Goal: Find specific page/section: Find specific page/section

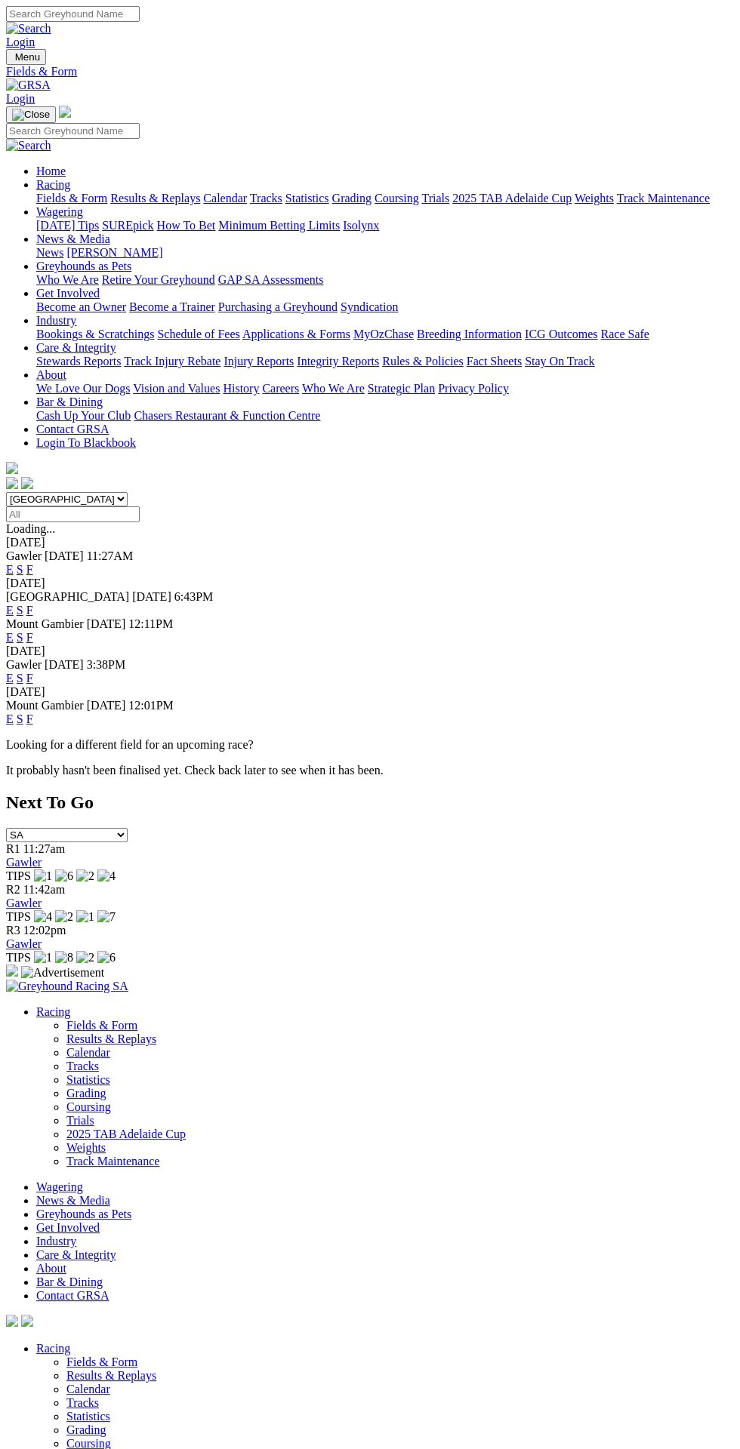
click at [33, 563] on link "F" at bounding box center [29, 569] width 7 height 13
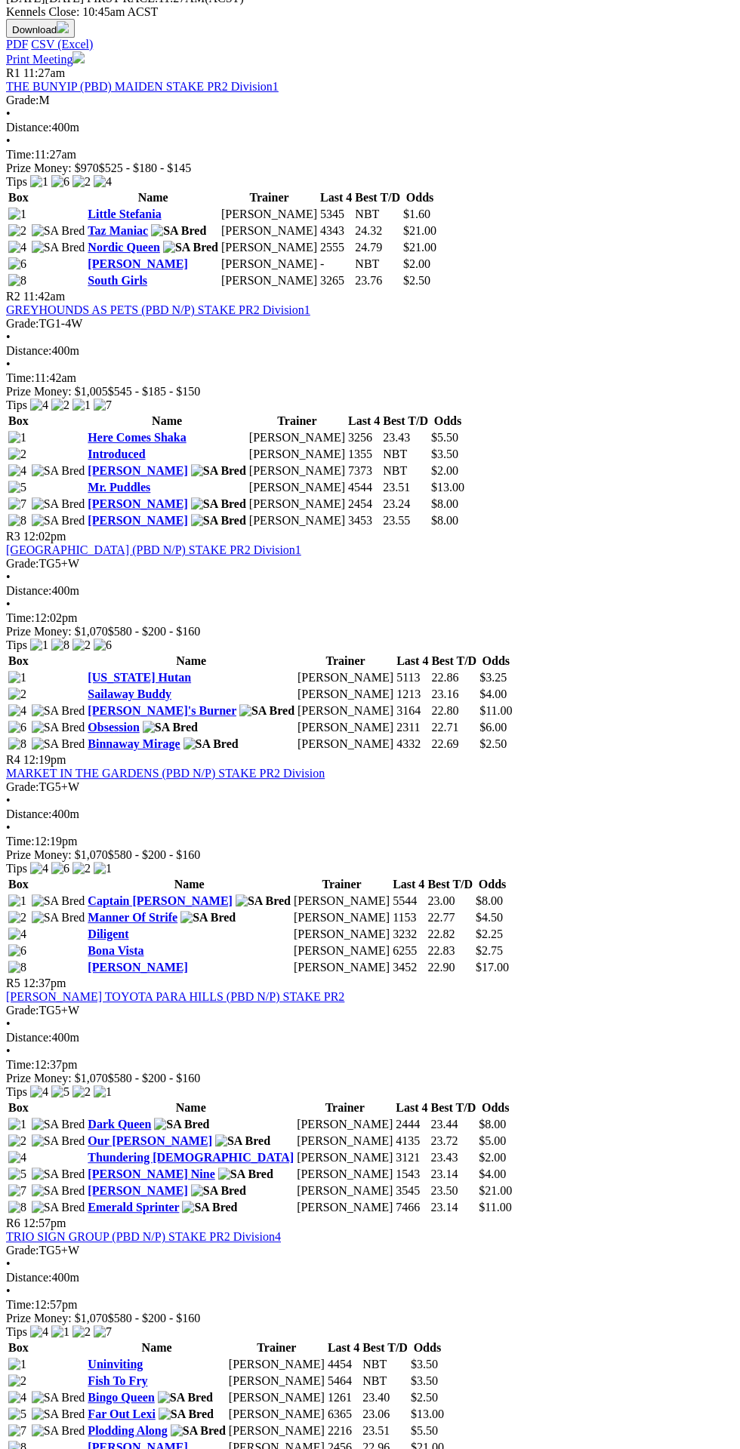
scroll to position [713, 0]
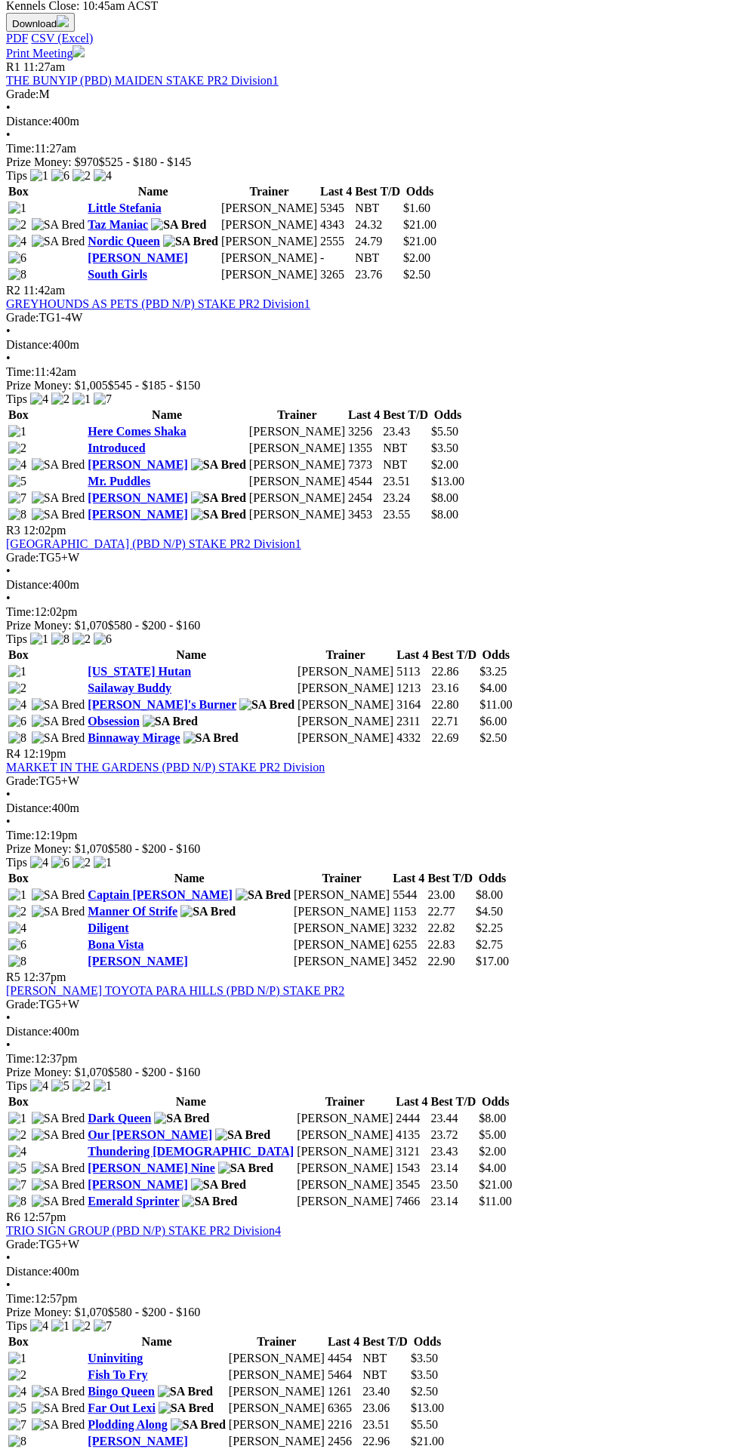
click at [8, 1095] on span "Box" at bounding box center [18, 1101] width 20 height 13
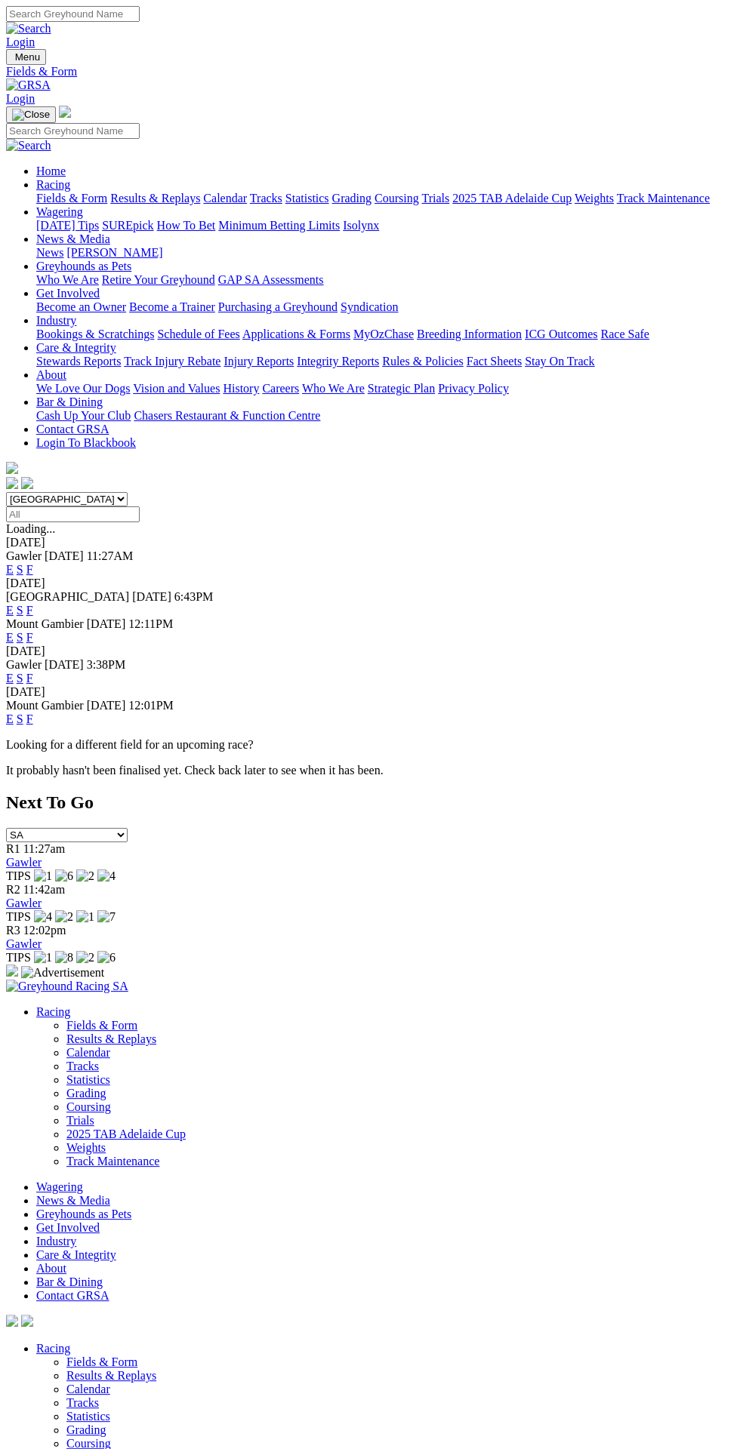
scroll to position [108, 0]
